Goal: Information Seeking & Learning: Learn about a topic

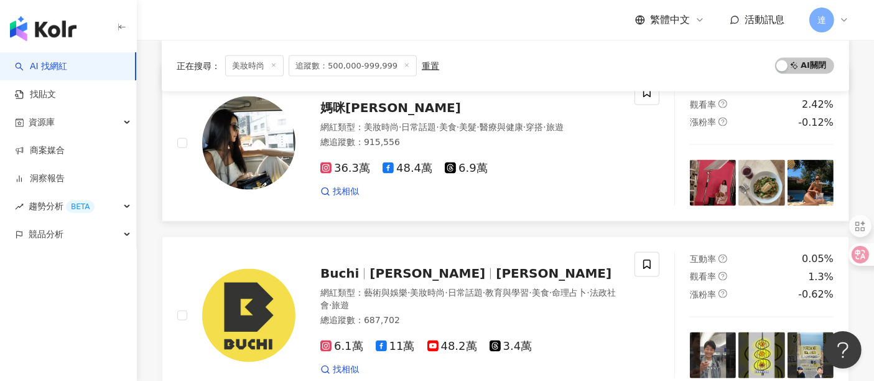
scroll to position [1727, 0]
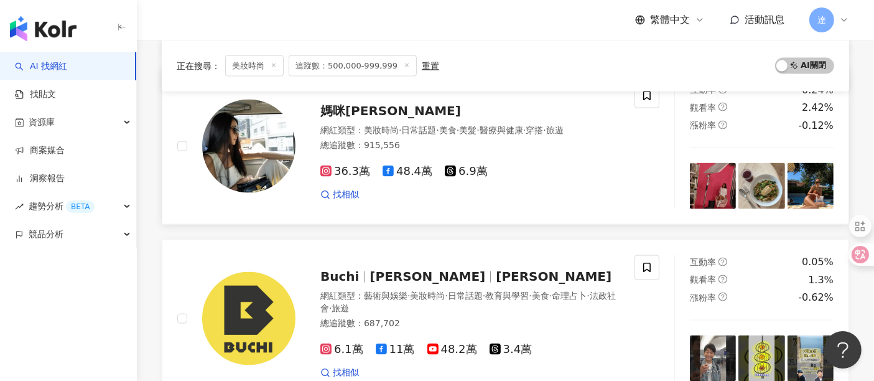
click at [485, 131] on div "網紅類型 ： 美妝時尚 · 日常話題 · 美食 · 美髮 · 醫療與健康 · 穿搭 · 旅遊" at bounding box center [469, 130] width 299 height 12
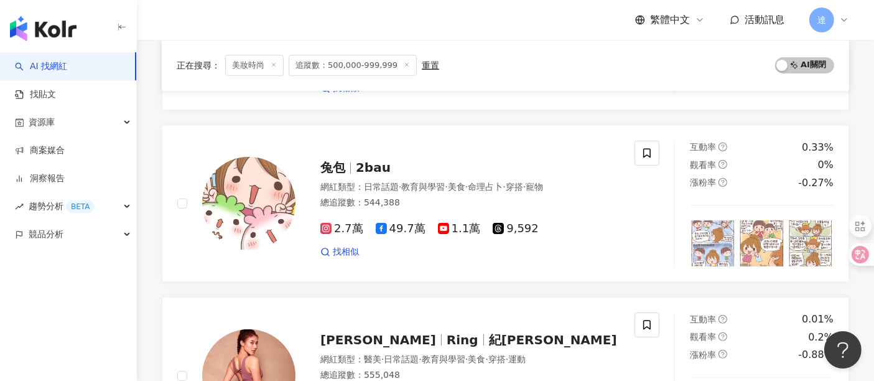
scroll to position [0, 0]
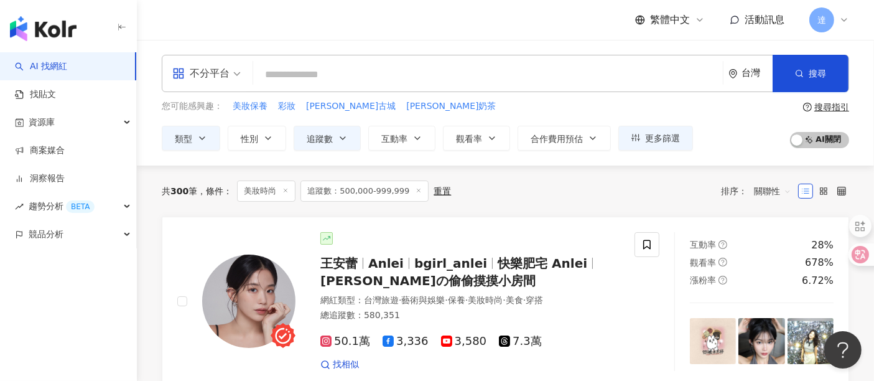
click at [292, 65] on input "search" at bounding box center [488, 75] width 460 height 24
paste input "**********"
type input "**********"
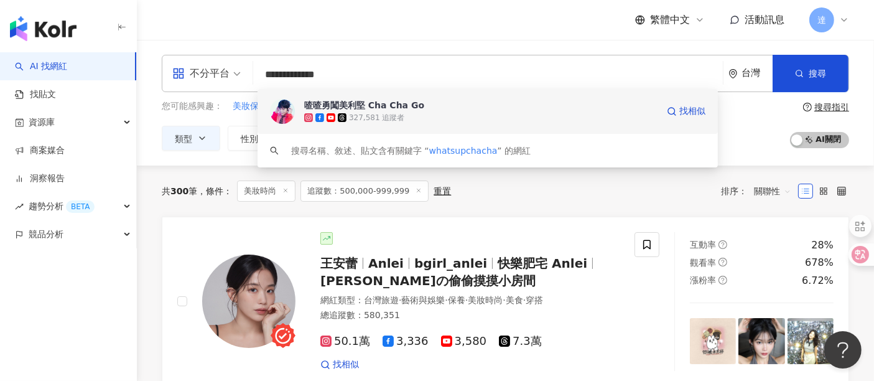
click at [435, 120] on div "327,581 追蹤者" at bounding box center [480, 117] width 353 height 12
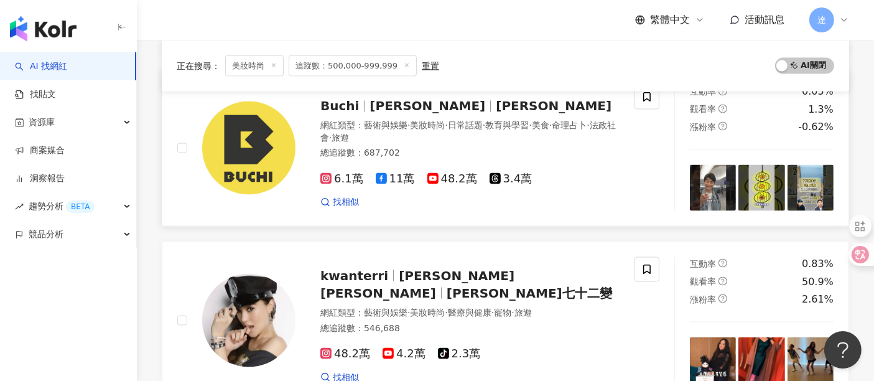
scroll to position [2004, 0]
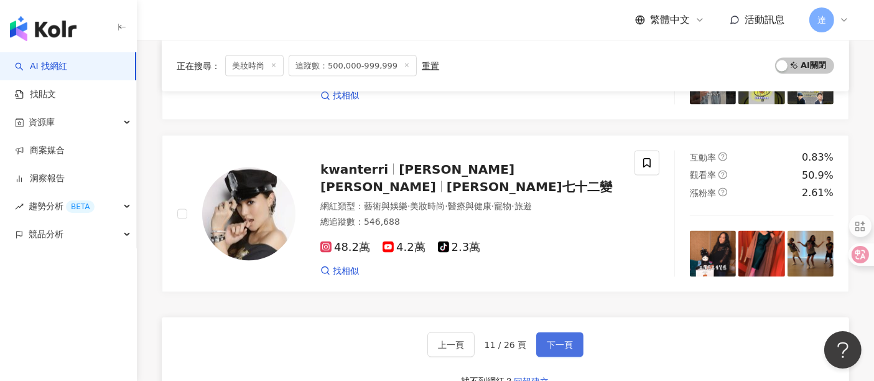
click at [563, 340] on span "下一頁" at bounding box center [560, 345] width 26 height 10
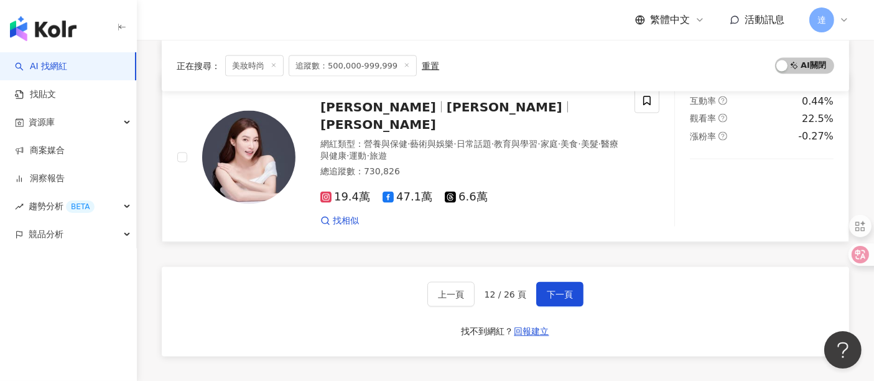
scroll to position [1979, 0]
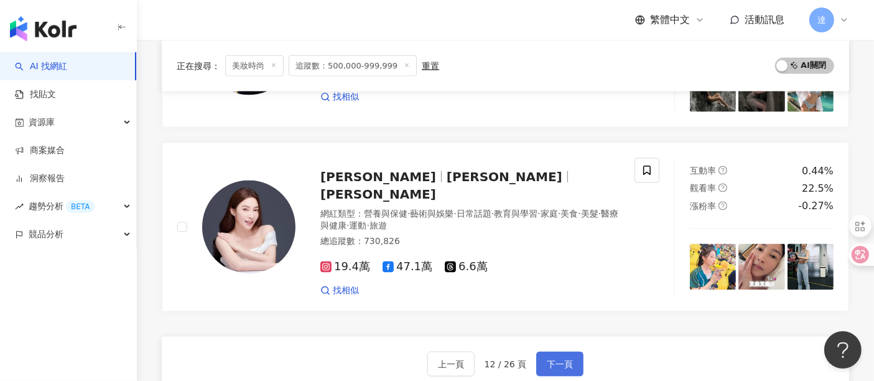
click at [570, 359] on span "下一頁" at bounding box center [560, 364] width 26 height 10
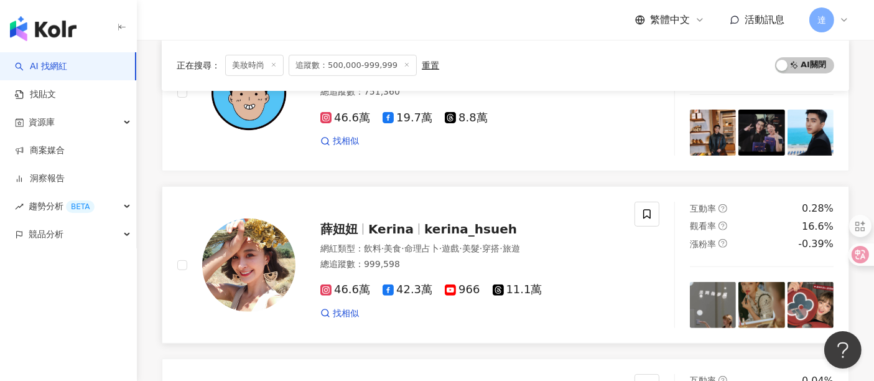
scroll to position [483, 0]
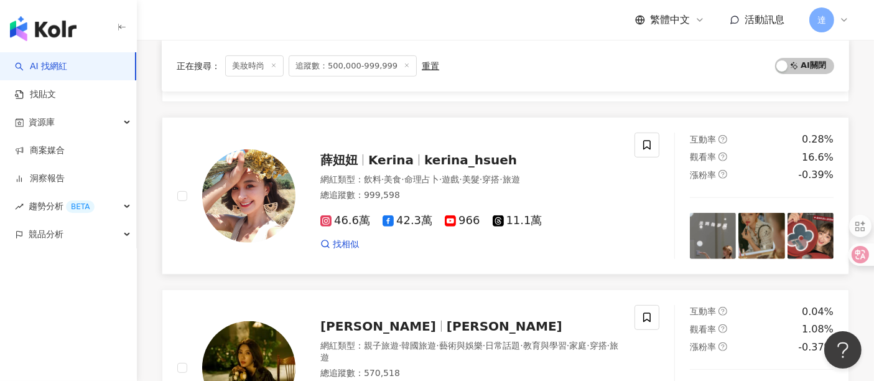
click at [493, 192] on div "總追蹤數 ： 999,598" at bounding box center [469, 195] width 299 height 12
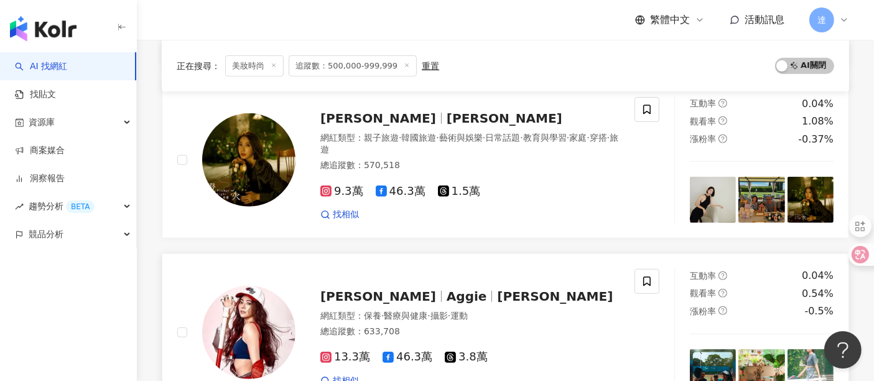
drag, startPoint x: 506, startPoint y: 269, endPoint x: 451, endPoint y: 264, distance: 55.0
click at [451, 264] on link "謝沛恩 Aggie Aggie 謝沛恩 網紅類型 ： 保養 · 醫療與健康 · 攝影 · 運動 總追蹤數 ： 633,708 13.3萬 46.3萬 3.8萬…" at bounding box center [505, 331] width 687 height 157
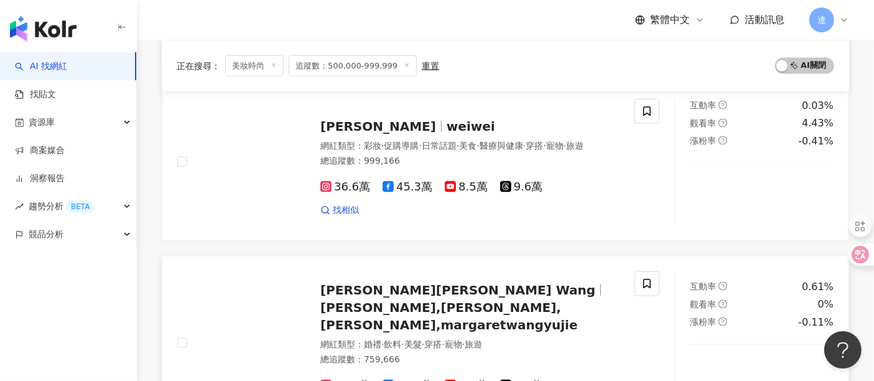
scroll to position [1866, 0]
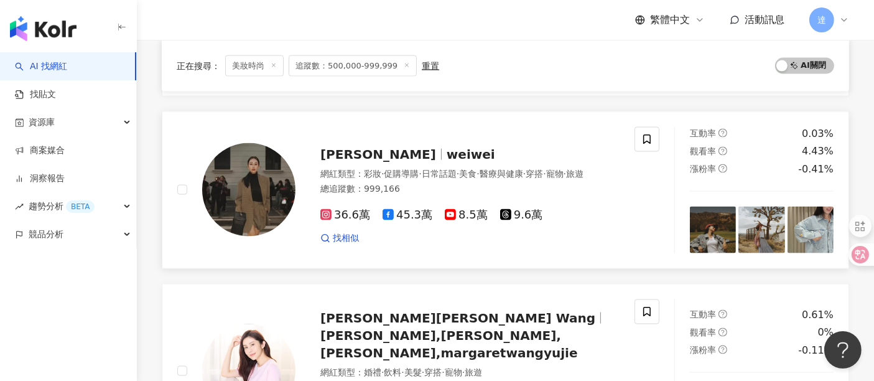
click at [550, 183] on div "總追蹤數 ： 999,166" at bounding box center [469, 189] width 299 height 12
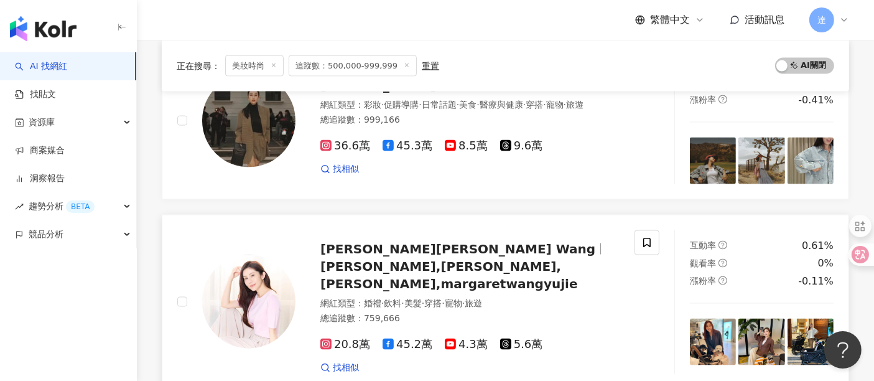
scroll to position [2004, 0]
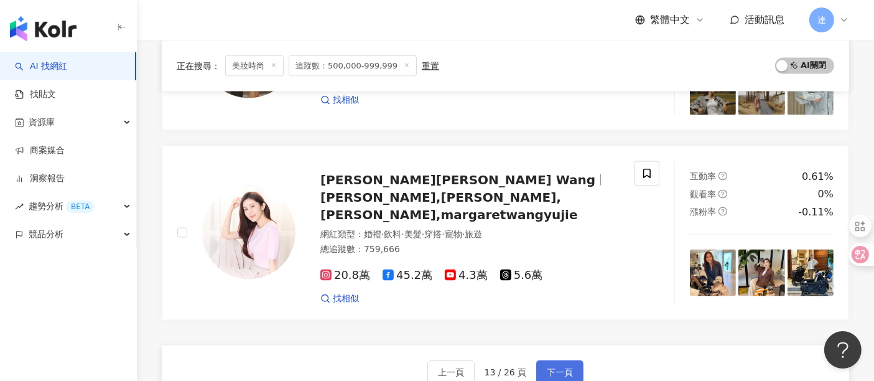
click at [558, 368] on span "下一頁" at bounding box center [560, 373] width 26 height 10
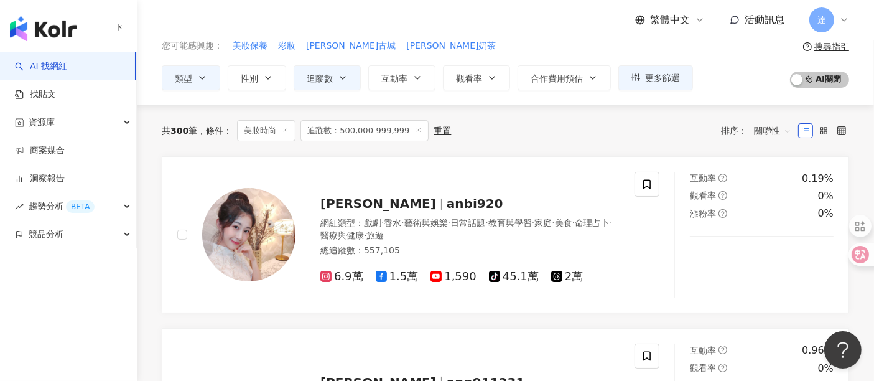
scroll to position [276, 0]
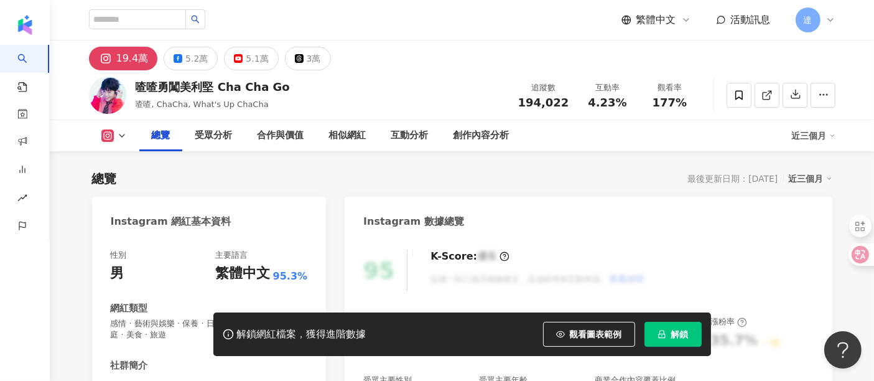
click at [662, 335] on icon "lock" at bounding box center [662, 334] width 9 height 9
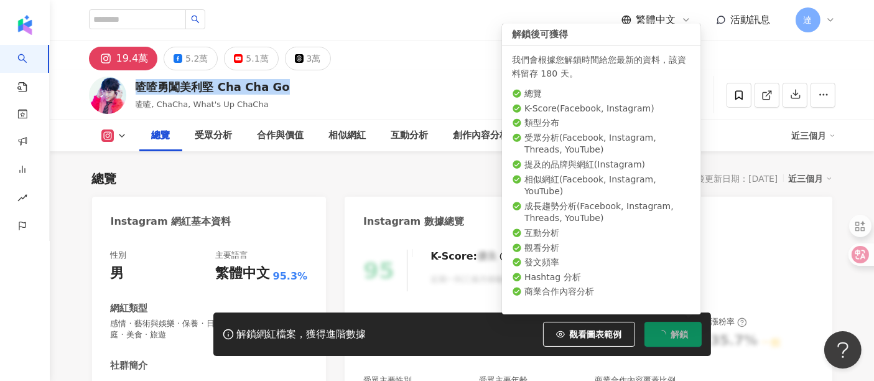
drag, startPoint x: 137, startPoint y: 90, endPoint x: 282, endPoint y: 91, distance: 144.3
click at [282, 91] on div "喳喳勇闖美利堅 Cha Cha Go 喳喳, ChaCha, What's Up ChaCha 追蹤數 194,022 互動率 4.23% 觀看率 177%" at bounding box center [462, 94] width 796 height 49
copy div "喳喳勇闖美利堅 Cha Cha Go"
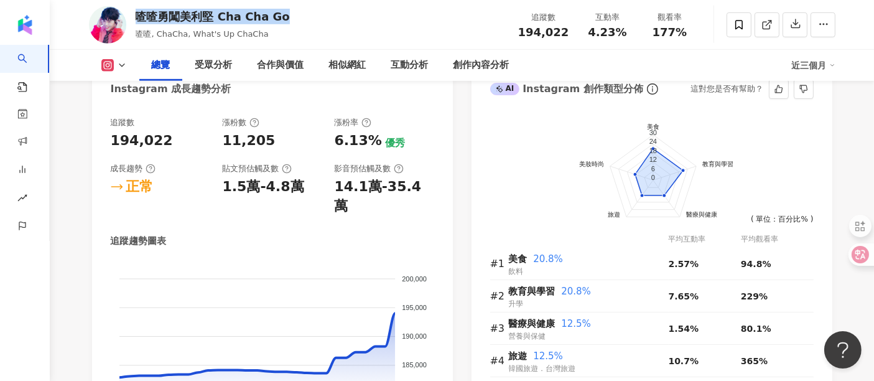
scroll to position [760, 0]
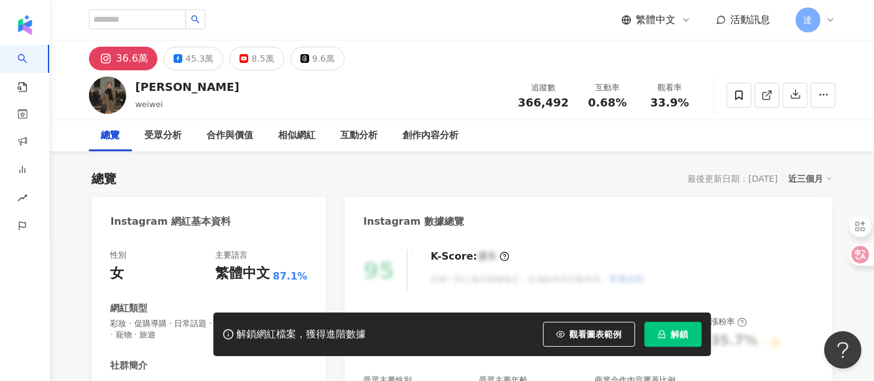
click at [685, 335] on span "解鎖" at bounding box center [679, 334] width 17 height 10
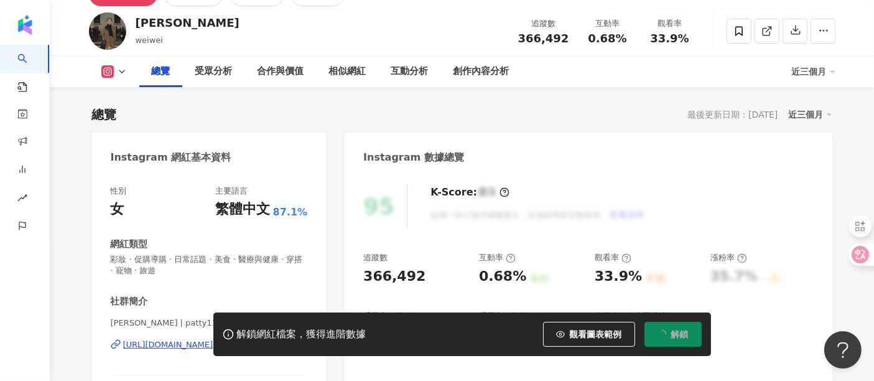
scroll to position [138, 0]
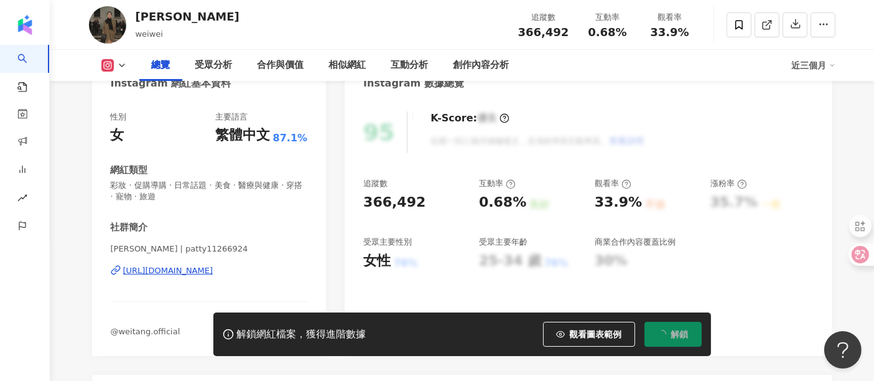
click at [210, 269] on div "[URL][DOMAIN_NAME]" at bounding box center [168, 270] width 90 height 11
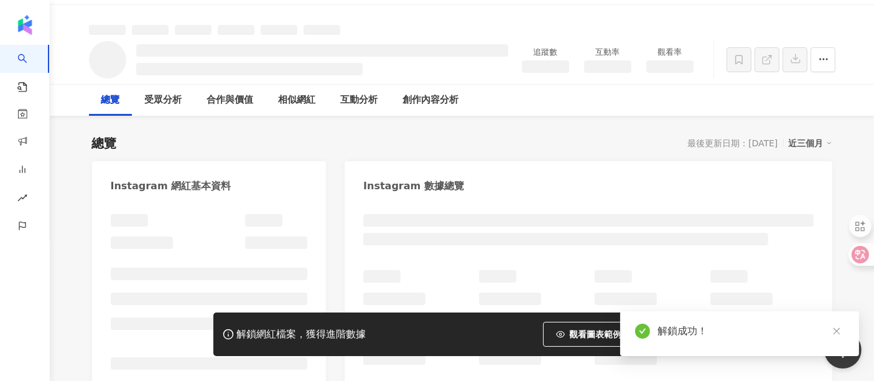
scroll to position [0, 0]
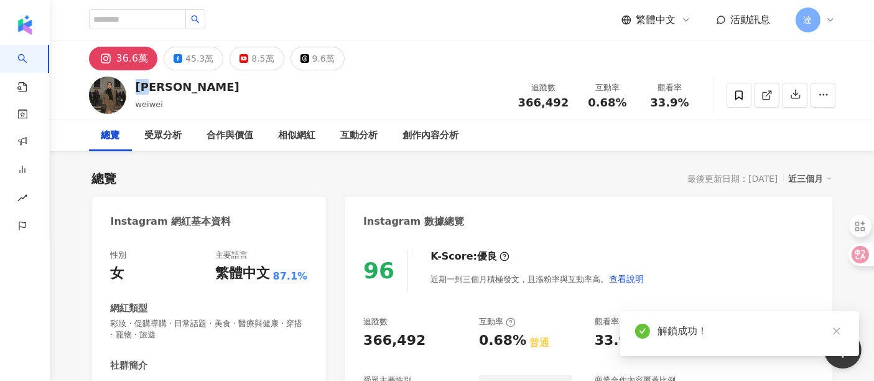
drag, startPoint x: 152, startPoint y: 88, endPoint x: 603, endPoint y: 368, distance: 530.5
click at [136, 87] on div "[PERSON_NAME] weiwei 追蹤數 366,492 互動率 0.68% 觀看率 33.9%" at bounding box center [462, 94] width 796 height 49
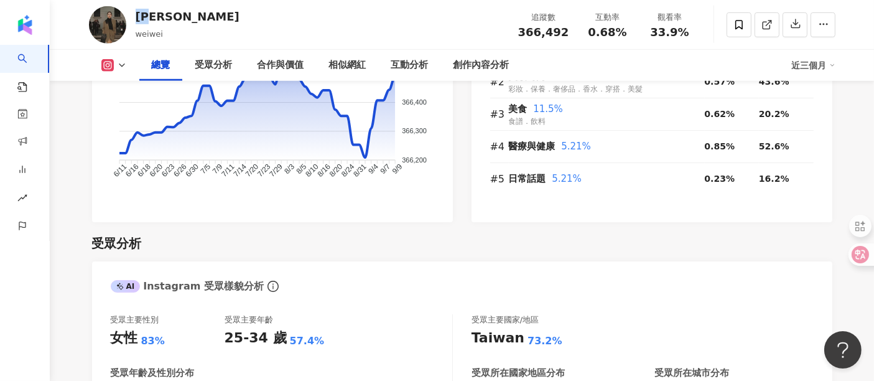
scroll to position [691, 0]
